Goal: Information Seeking & Learning: Learn about a topic

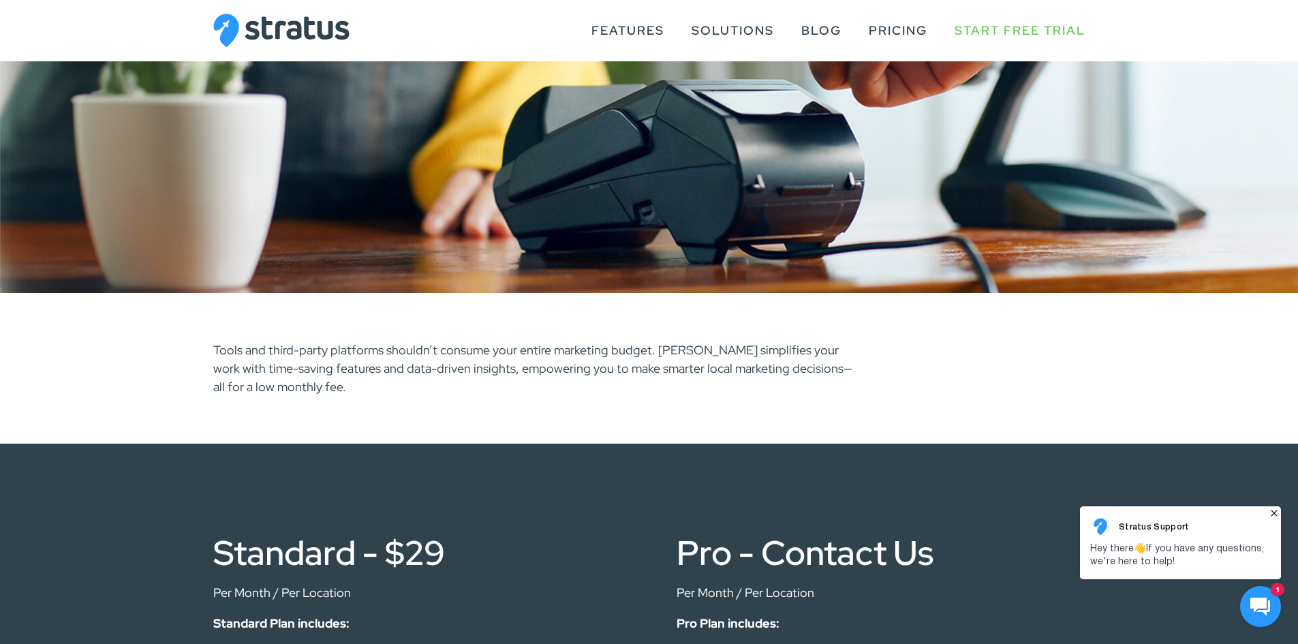
scroll to position [313, 0]
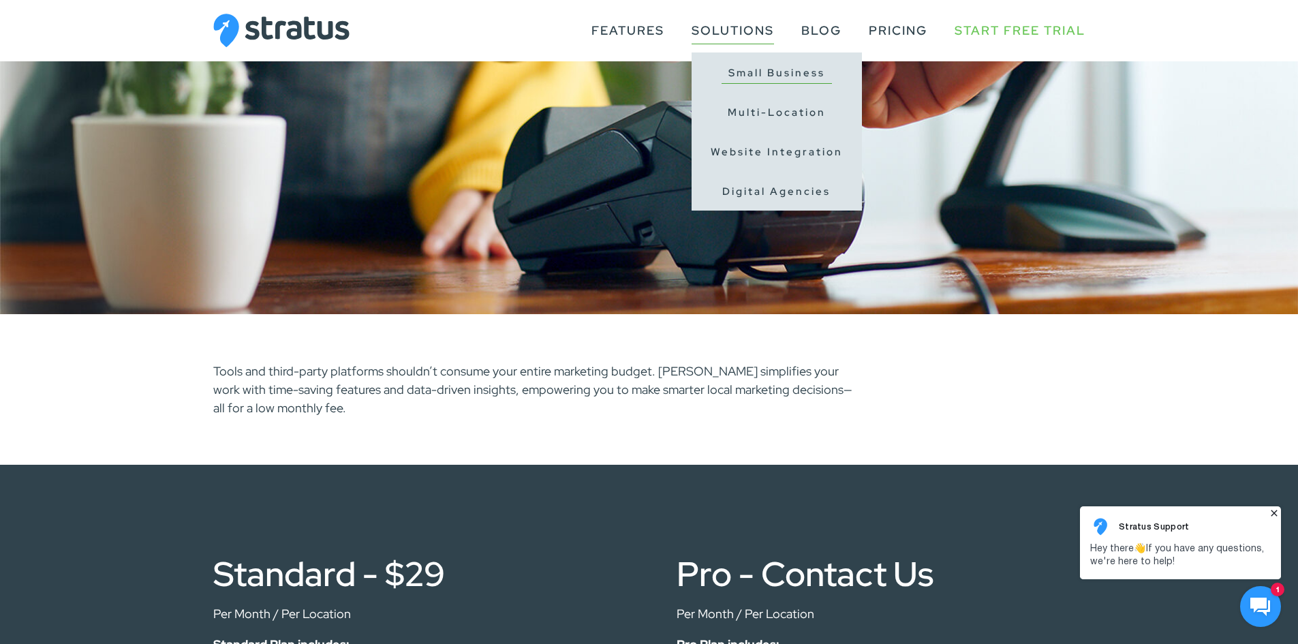
click at [750, 74] on link "Small Business" at bounding box center [776, 73] width 110 height 21
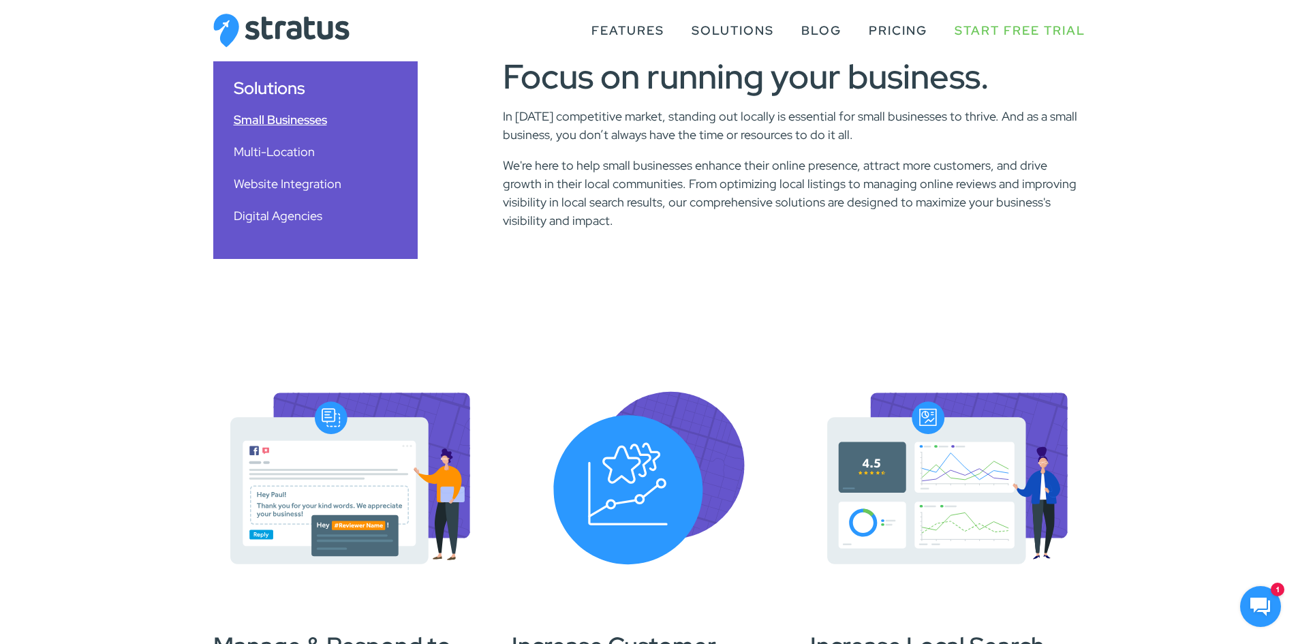
scroll to position [488, 0]
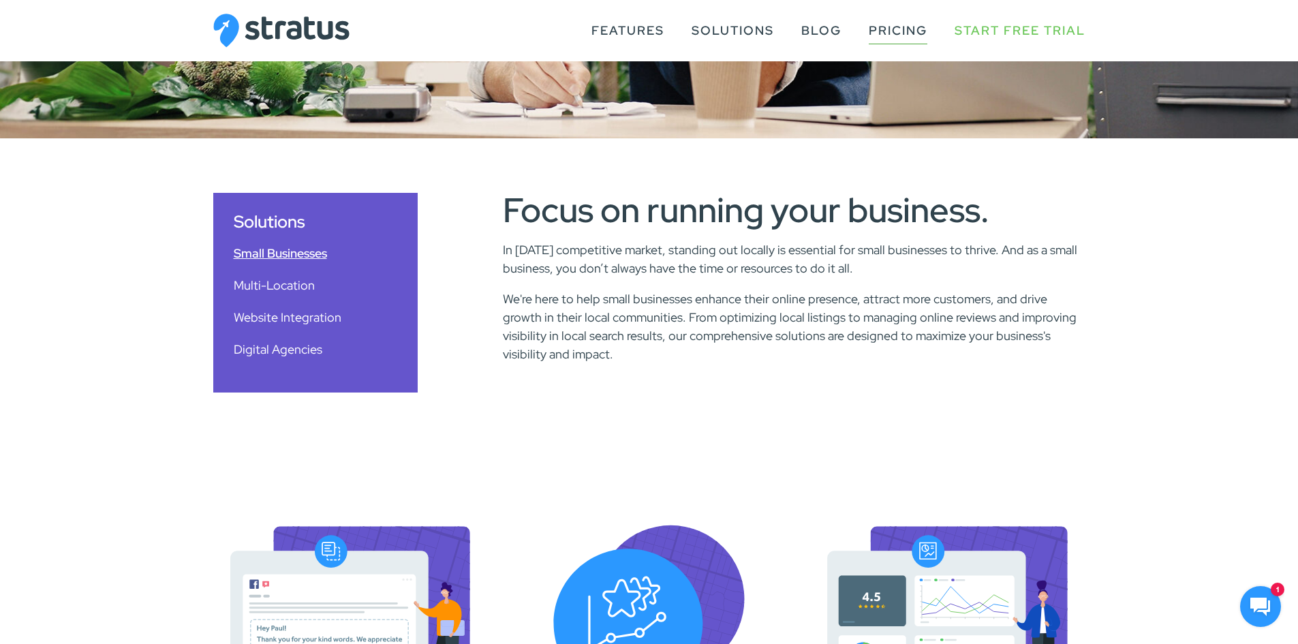
click at [892, 27] on link "Pricing" at bounding box center [897, 31] width 59 height 26
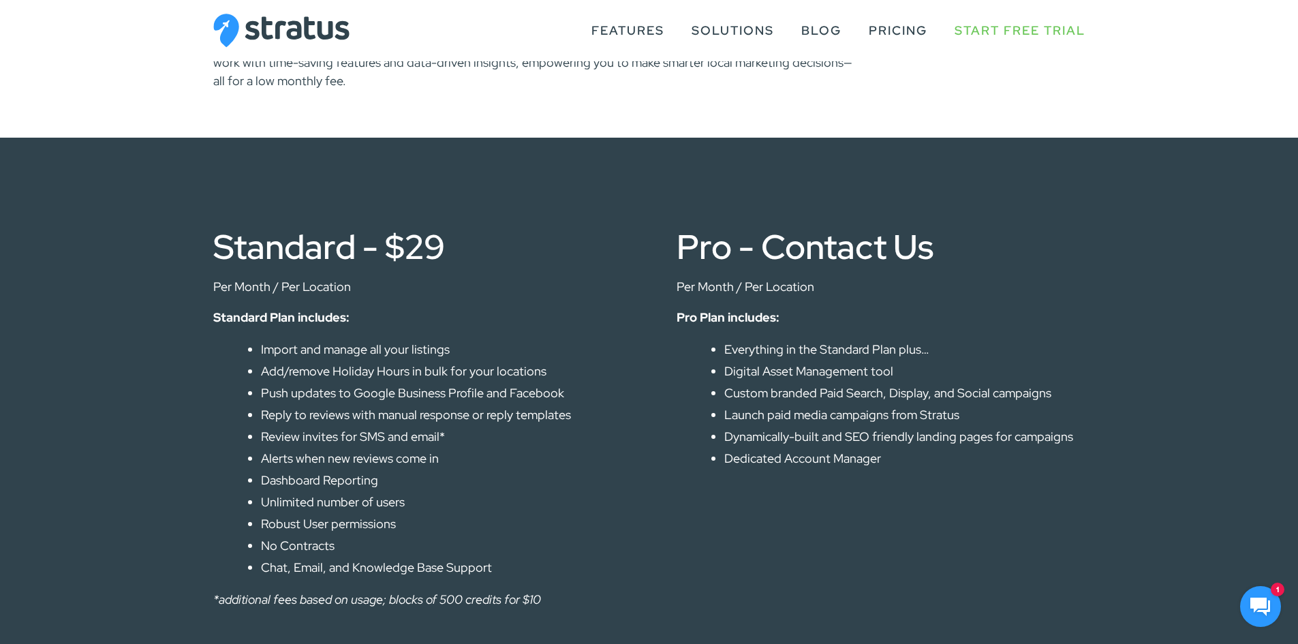
scroll to position [749, 0]
